Goal: Information Seeking & Learning: Learn about a topic

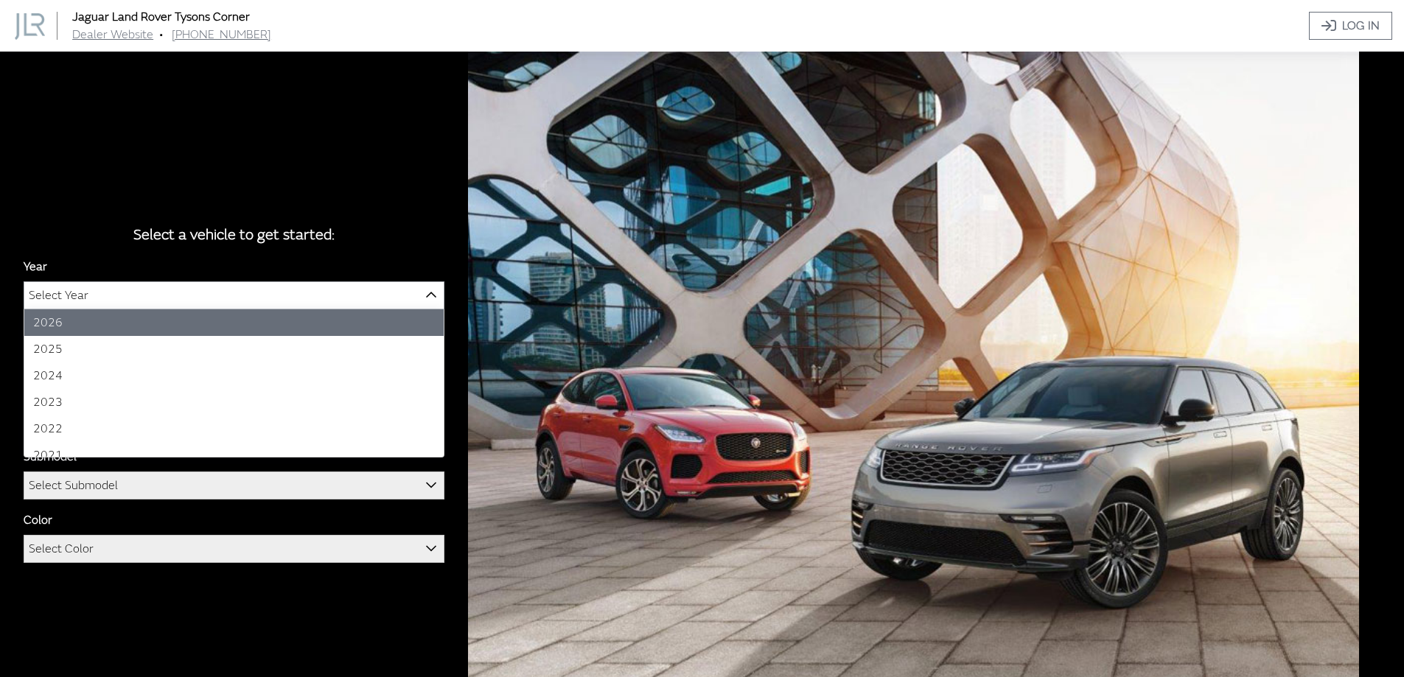
click at [289, 293] on span "Select Year" at bounding box center [233, 295] width 419 height 27
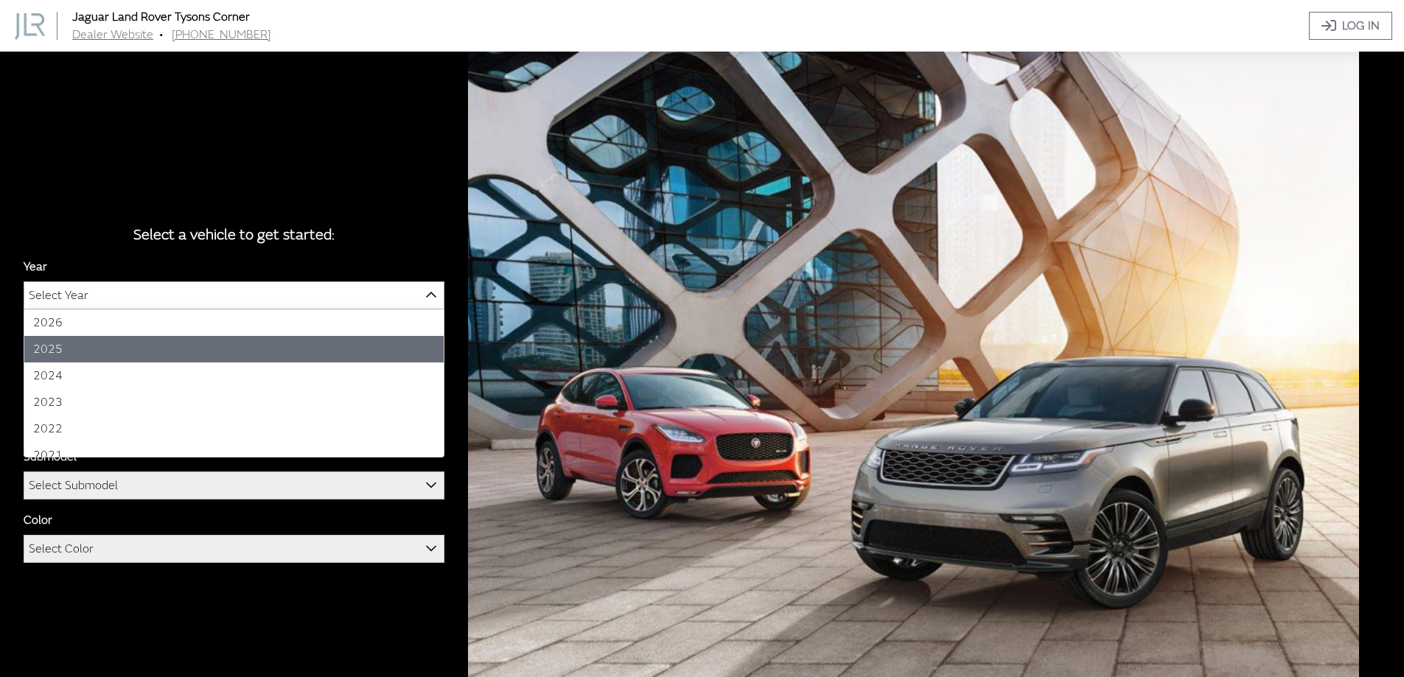
select select "43"
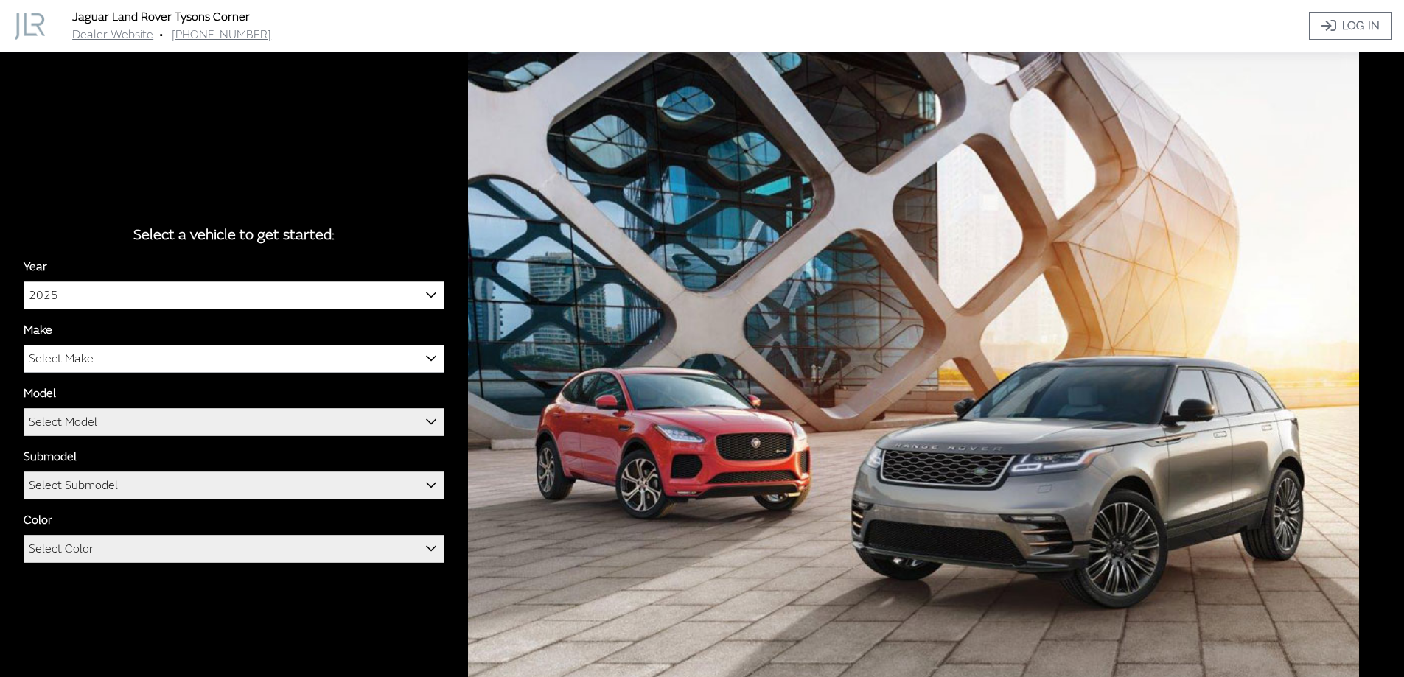
click at [204, 363] on span "Select Make" at bounding box center [233, 359] width 419 height 27
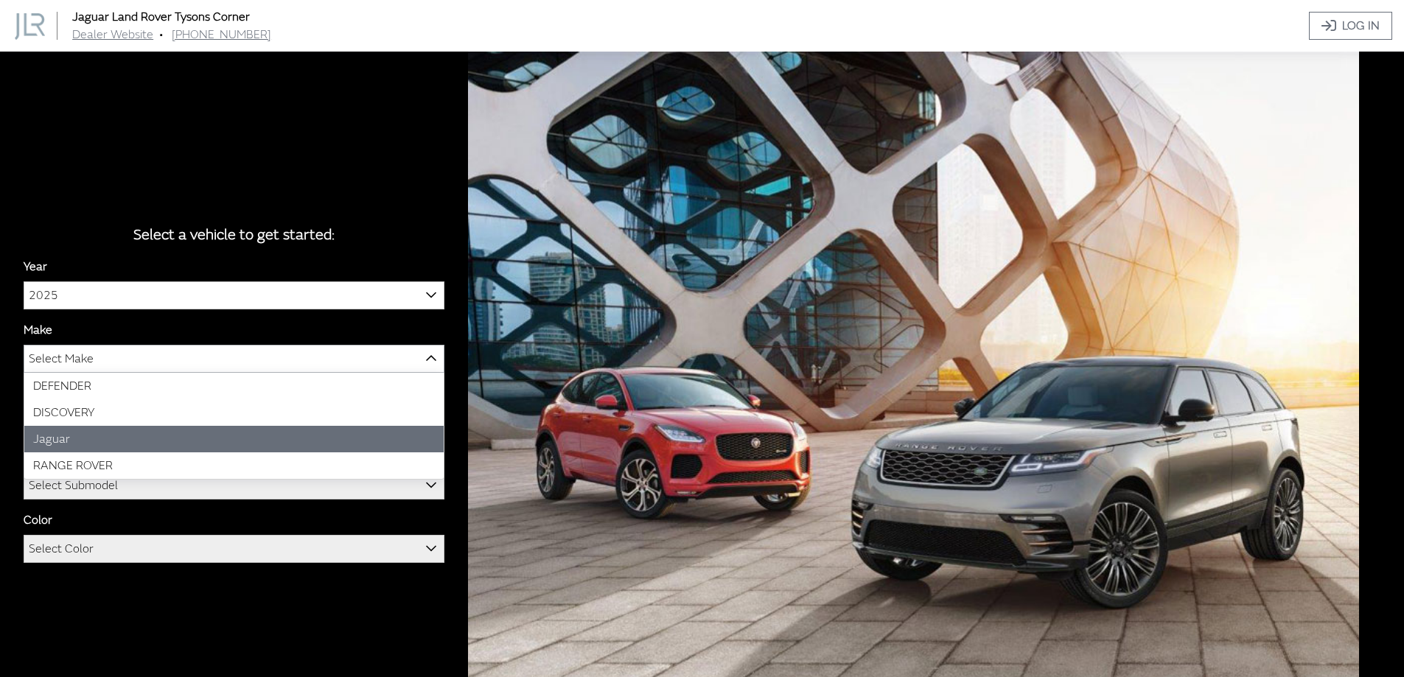
select select "38"
select select "822"
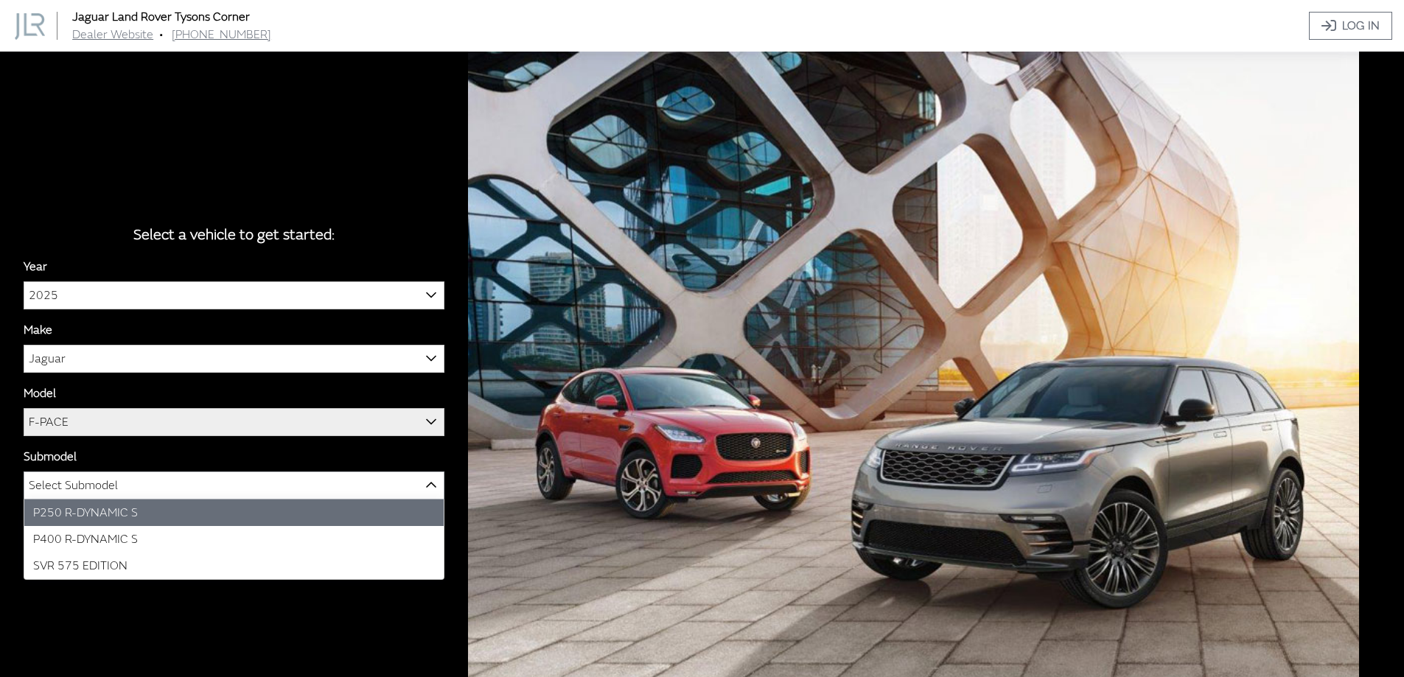
click at [177, 489] on span "Select Submodel" at bounding box center [233, 486] width 419 height 27
select select "4190"
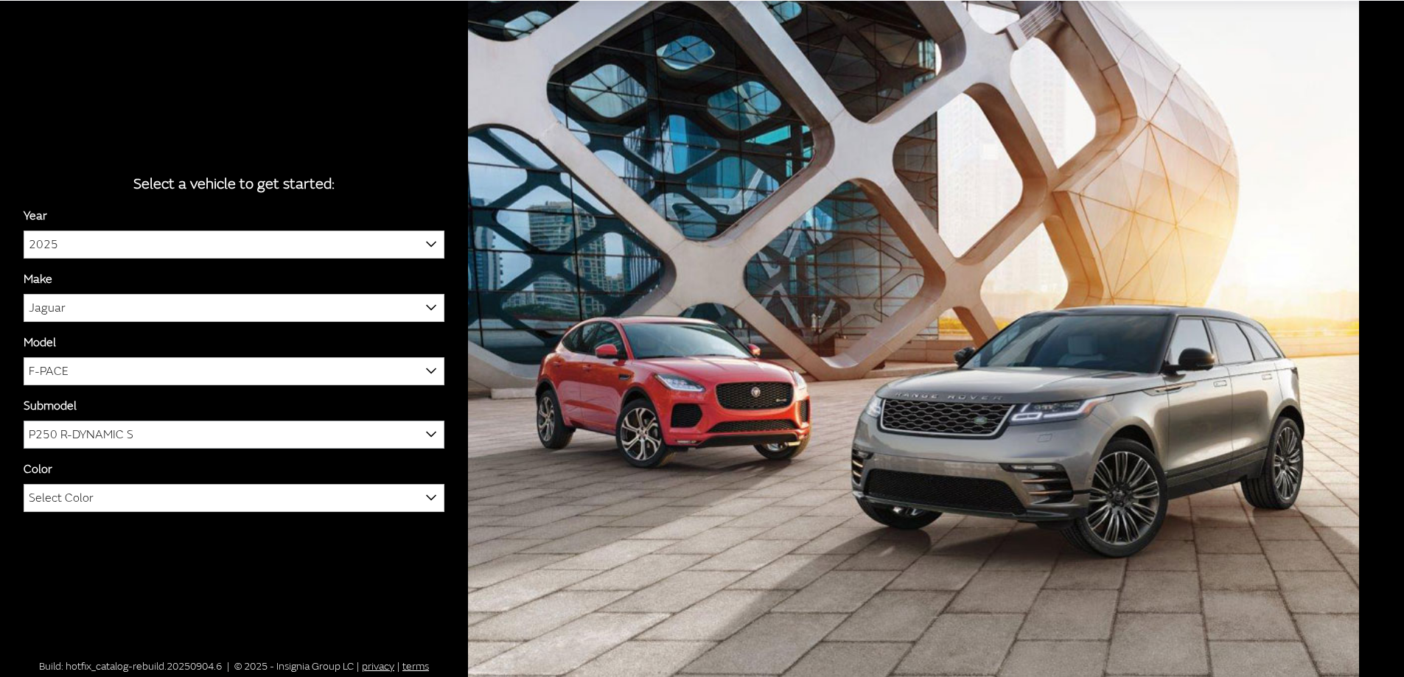
scroll to position [52, 0]
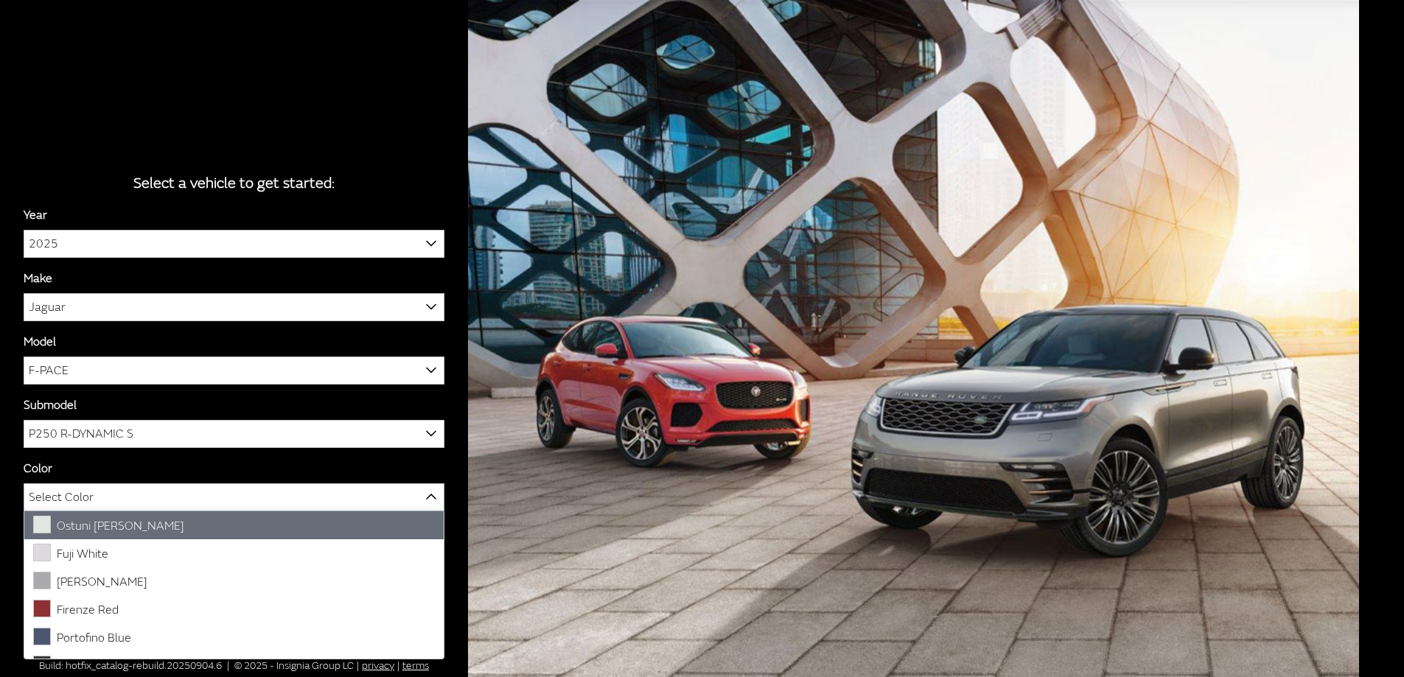
click at [172, 490] on span "Select Color" at bounding box center [233, 497] width 419 height 27
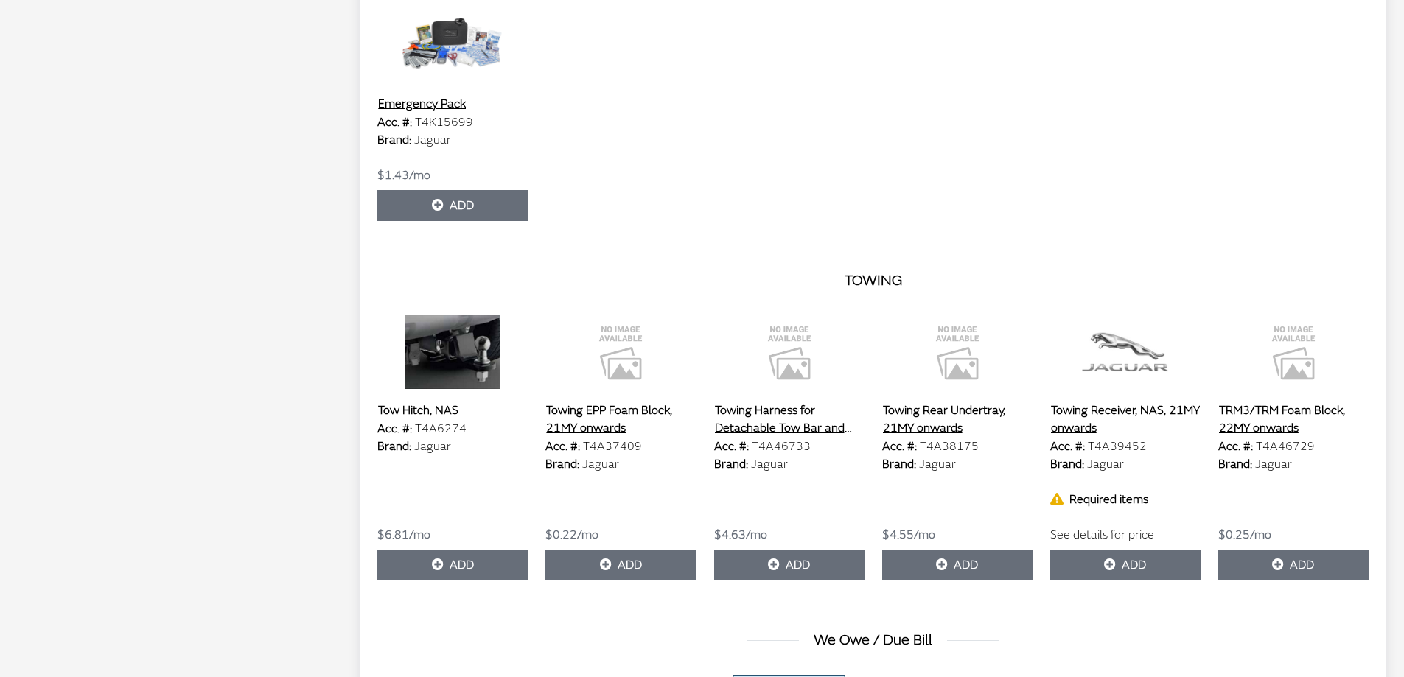
scroll to position [4629, 0]
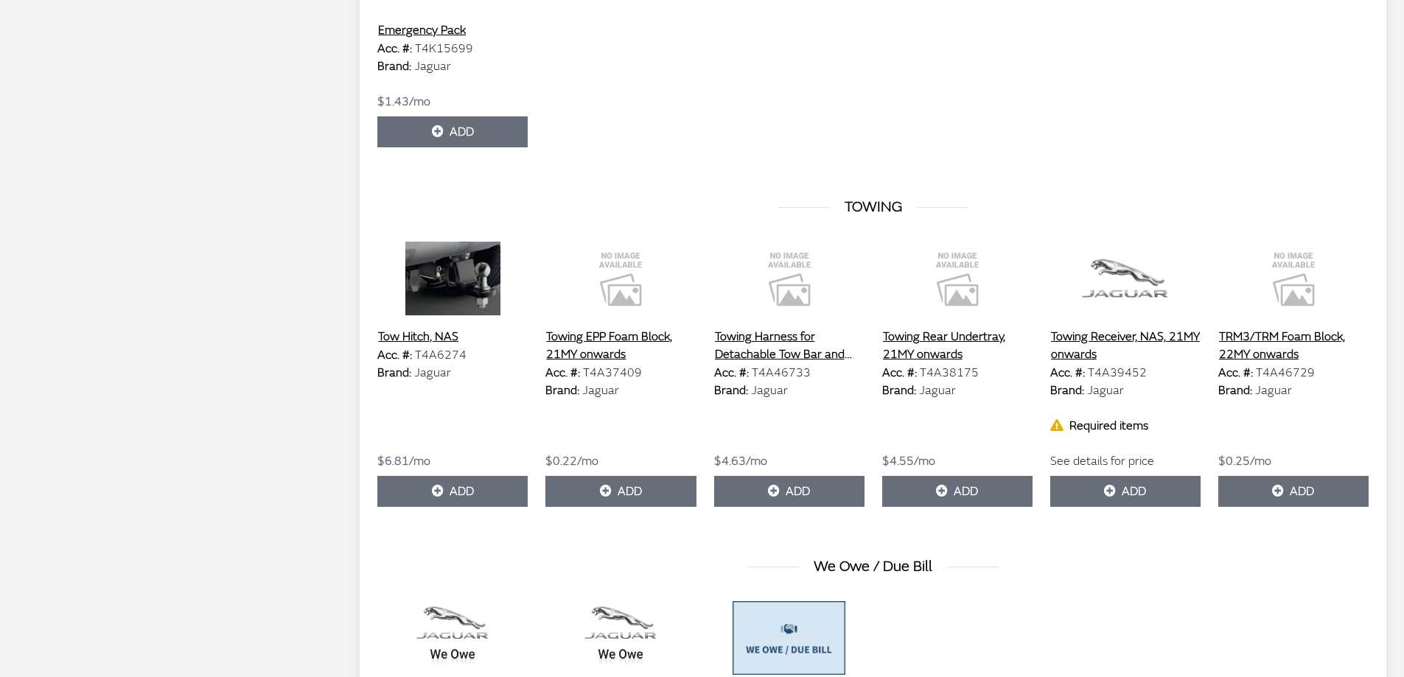
click at [433, 338] on button "Tow Hitch, NAS" at bounding box center [418, 336] width 82 height 19
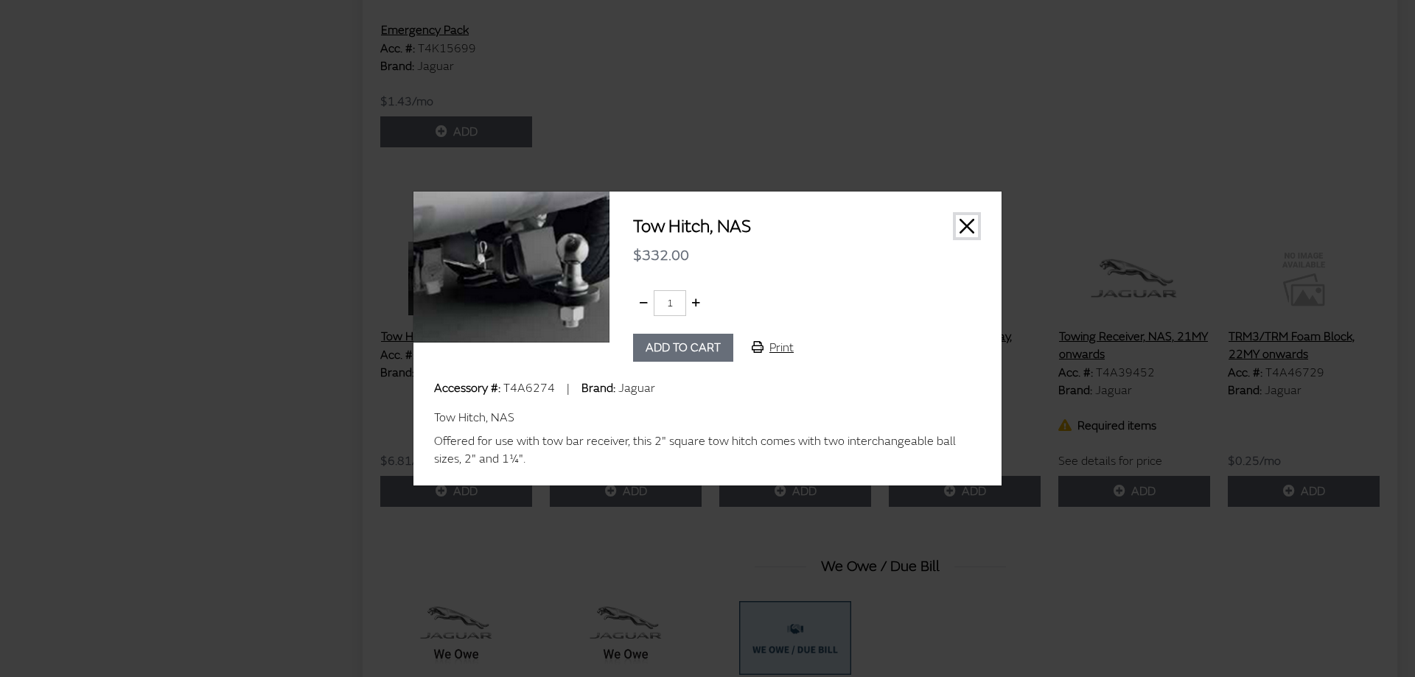
click at [969, 225] on button "Close" at bounding box center [967, 226] width 22 height 22
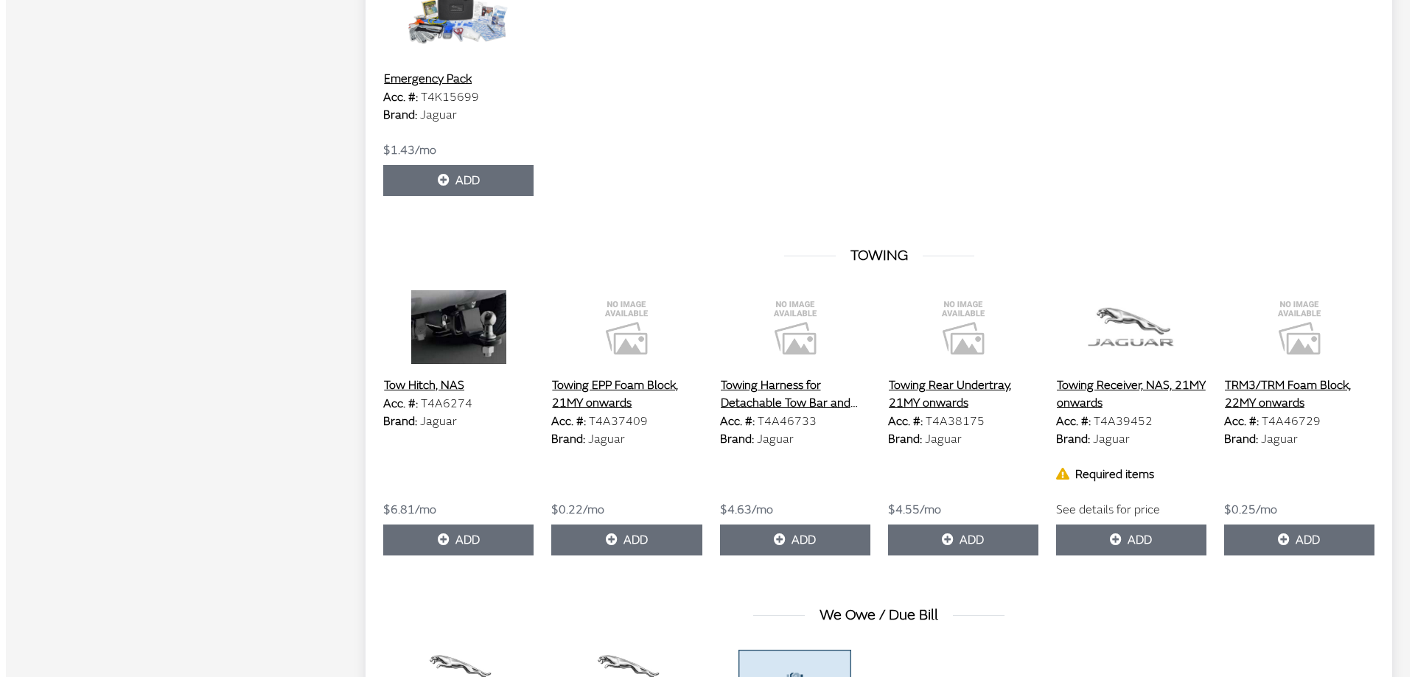
scroll to position [4555, 0]
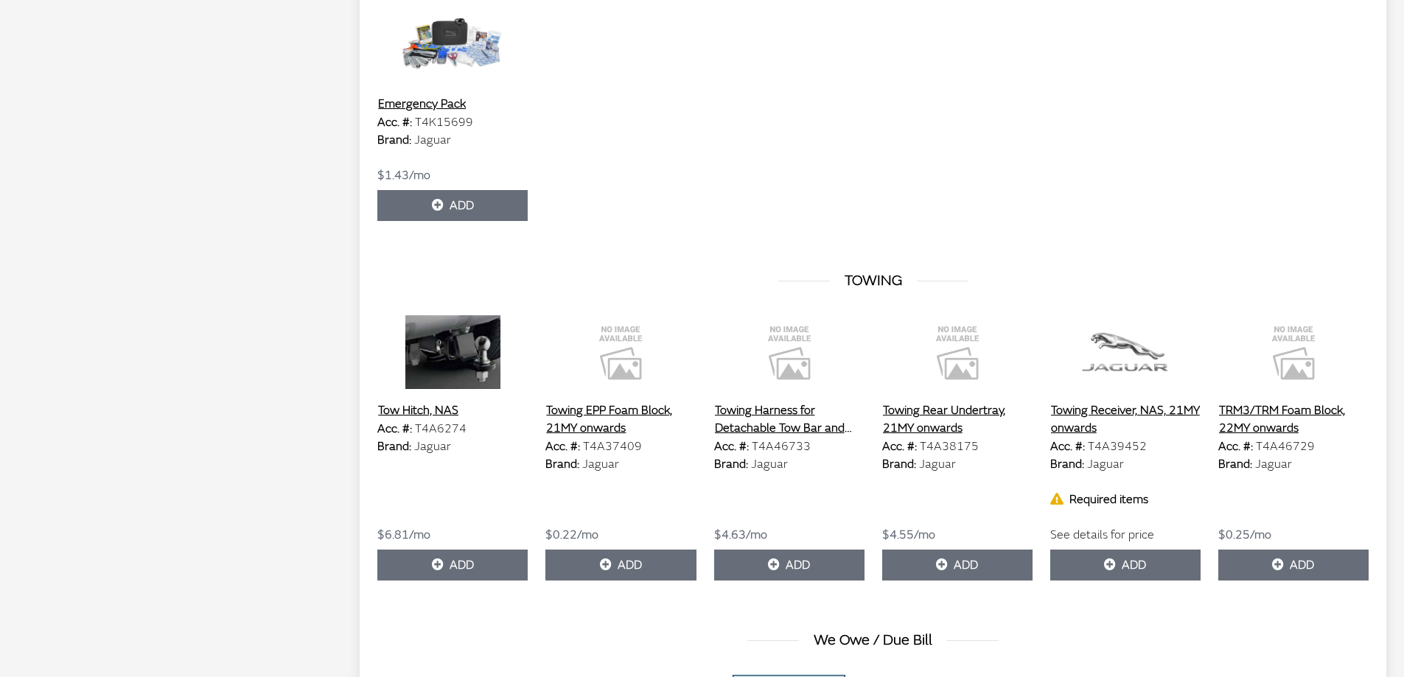
click at [1076, 425] on button "Towing Receiver, NAS, 21MY onwards" at bounding box center [1125, 419] width 150 height 37
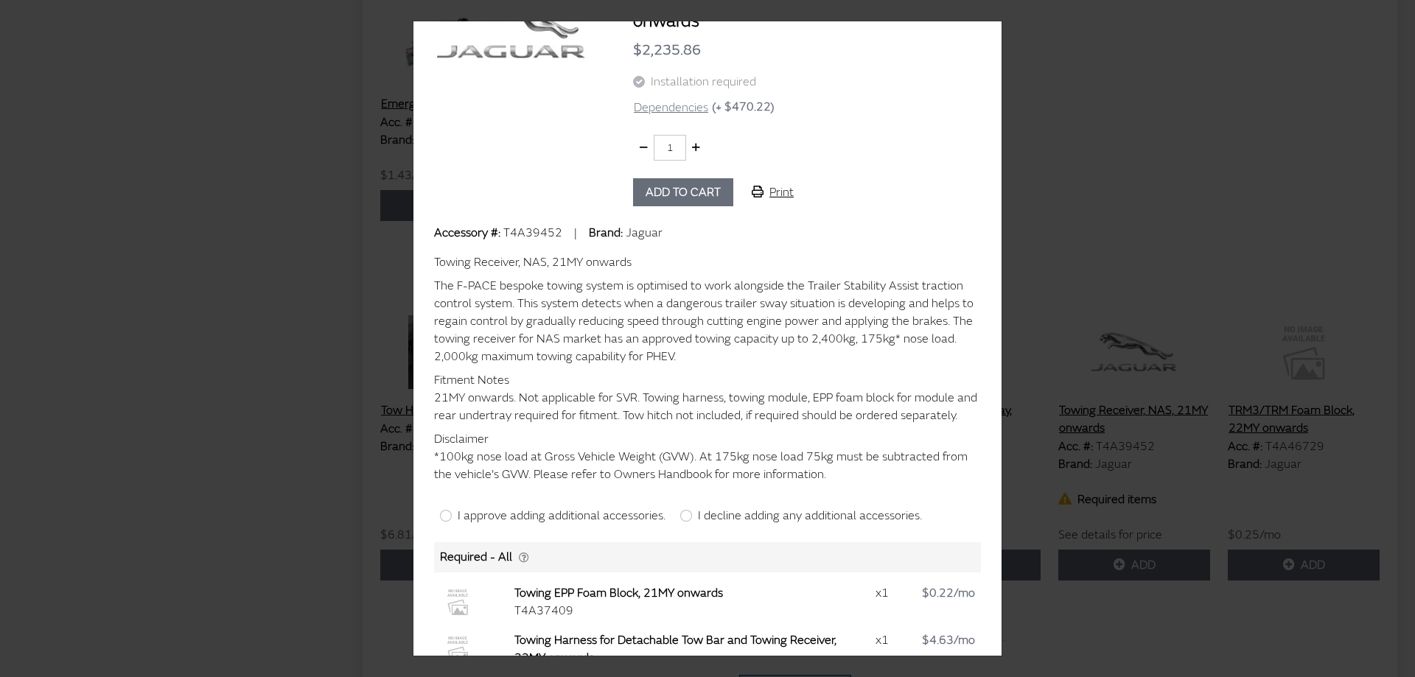
scroll to position [0, 0]
